Goal: Navigation & Orientation: Find specific page/section

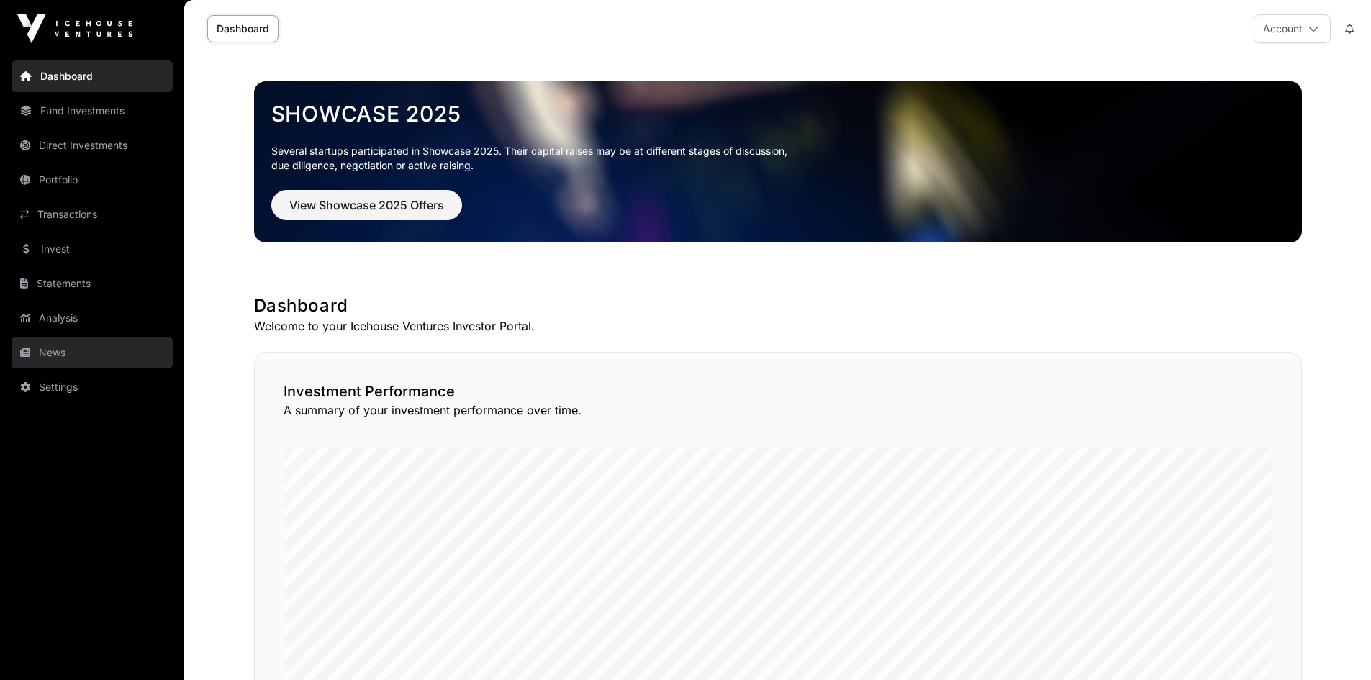
click at [52, 343] on link "News" at bounding box center [92, 353] width 161 height 32
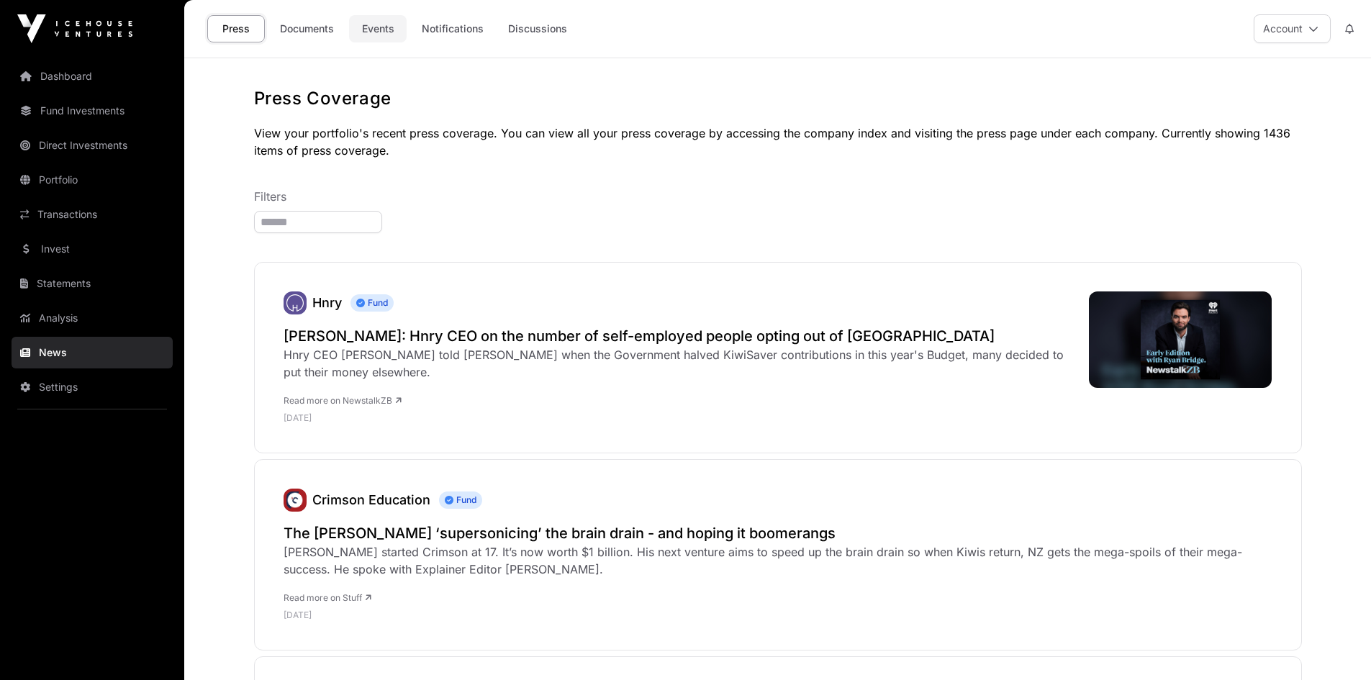
click at [380, 27] on link "Events" at bounding box center [378, 28] width 58 height 27
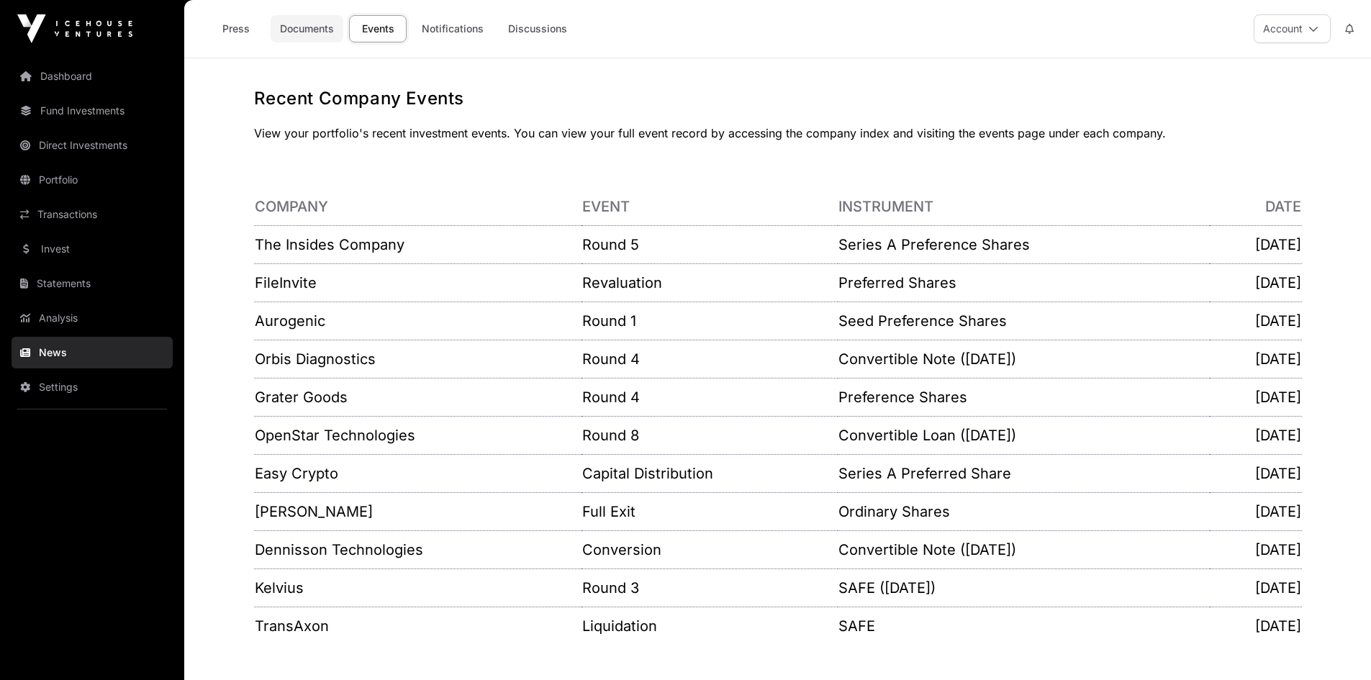
click at [316, 27] on link "Documents" at bounding box center [307, 28] width 73 height 27
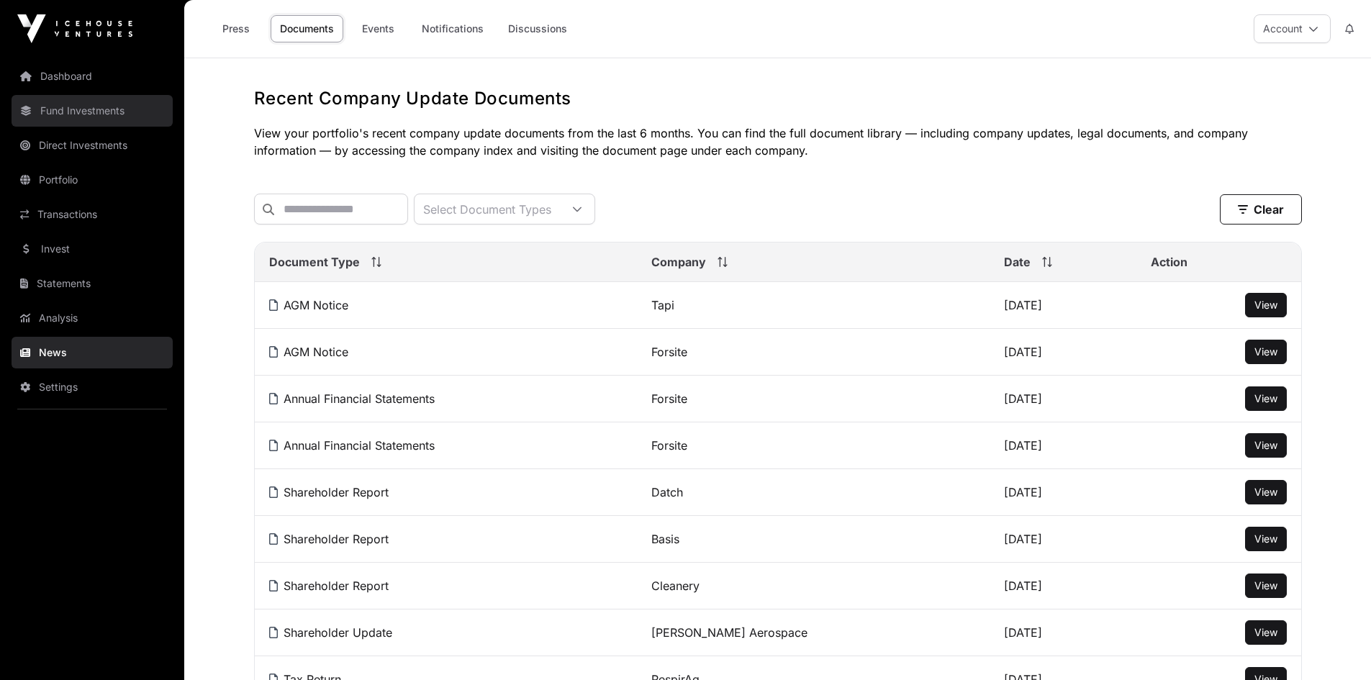
click at [41, 98] on link "Fund Investments" at bounding box center [92, 111] width 161 height 32
